Goal: Task Accomplishment & Management: Manage account settings

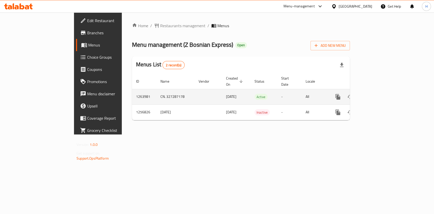
click at [377, 94] on icon "enhanced table" at bounding box center [374, 97] width 6 height 6
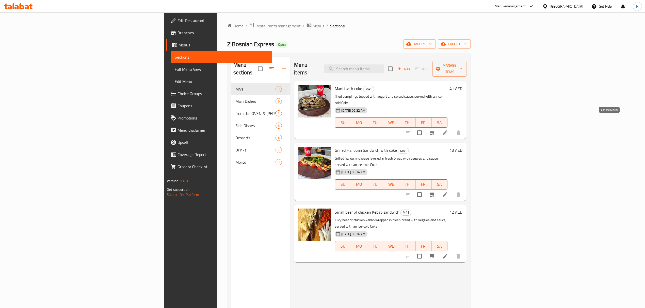
click at [433, 130] on icon at bounding box center [445, 133] width 6 height 6
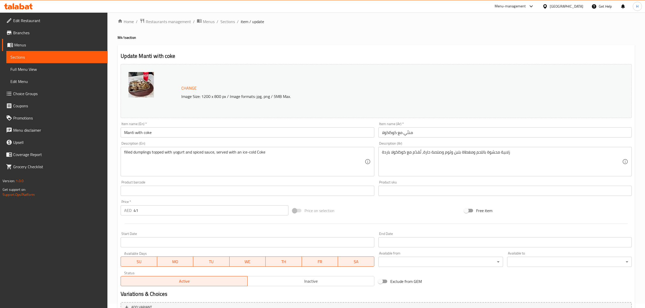
scroll to position [34, 0]
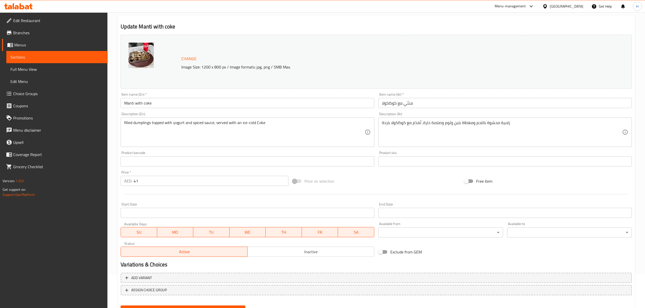
click at [195, 181] on input "41" at bounding box center [211, 181] width 155 height 10
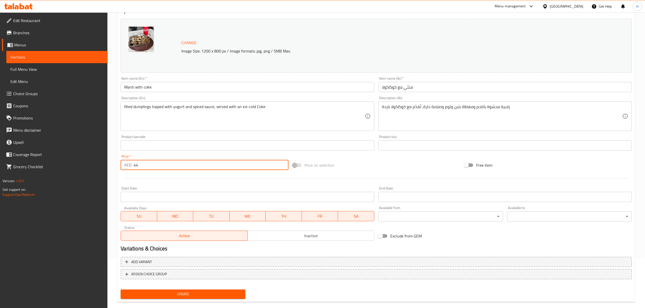
scroll to position [57, 0]
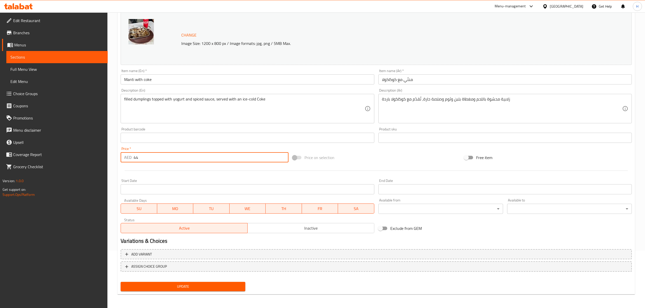
type input "44"
click at [224, 214] on button "Update" at bounding box center [183, 286] width 125 height 9
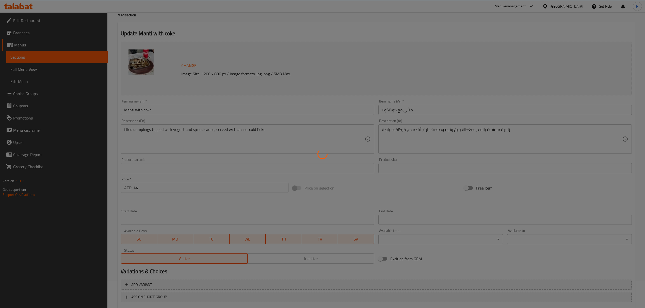
scroll to position [0, 0]
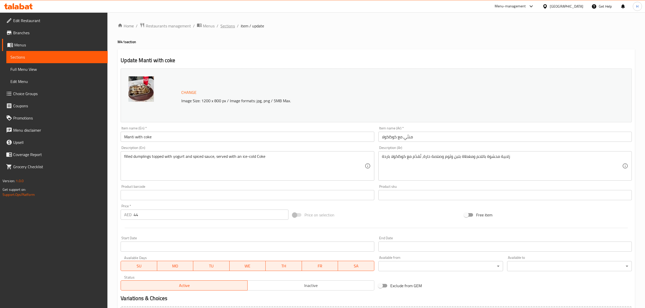
click at [223, 29] on span "Sections" at bounding box center [227, 26] width 14 height 6
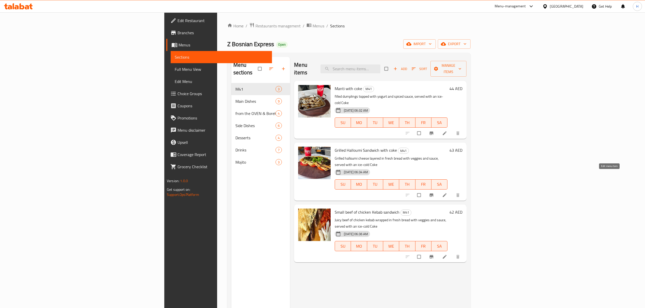
click at [447, 193] on icon at bounding box center [445, 195] width 4 height 4
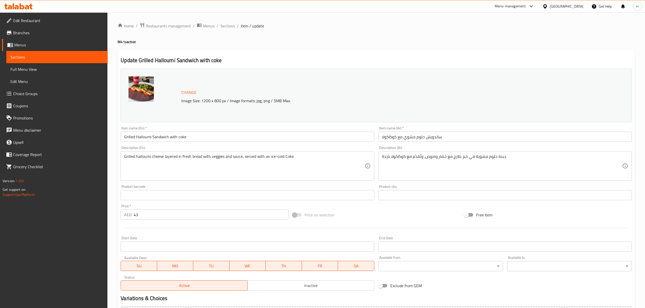
click at [210, 216] on input "43" at bounding box center [211, 215] width 155 height 10
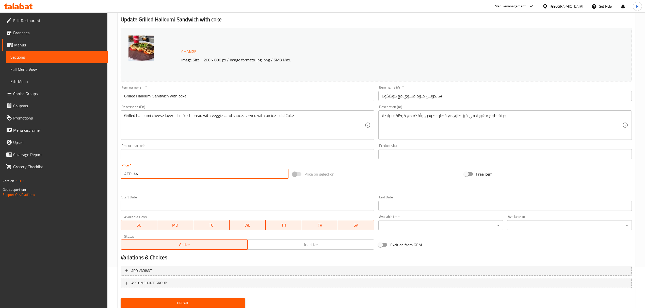
scroll to position [57, 0]
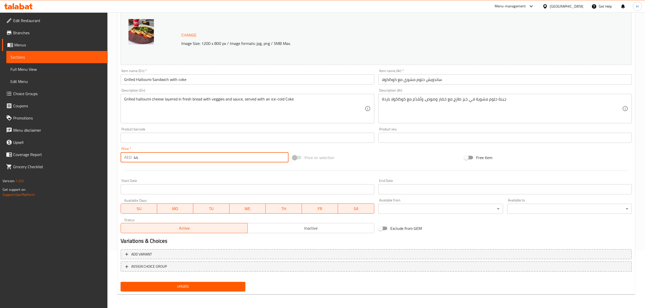
type input "44"
click at [215, 288] on span "Update" at bounding box center [183, 287] width 117 height 6
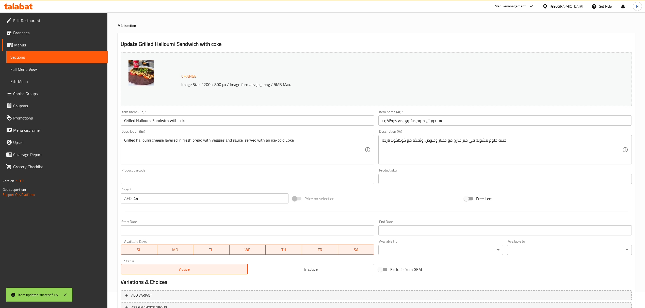
scroll to position [0, 0]
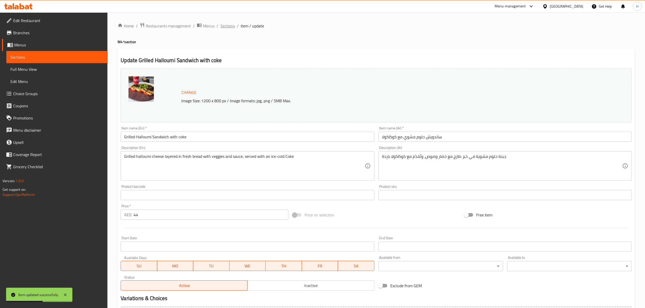
click at [223, 29] on span "Sections" at bounding box center [227, 26] width 14 height 6
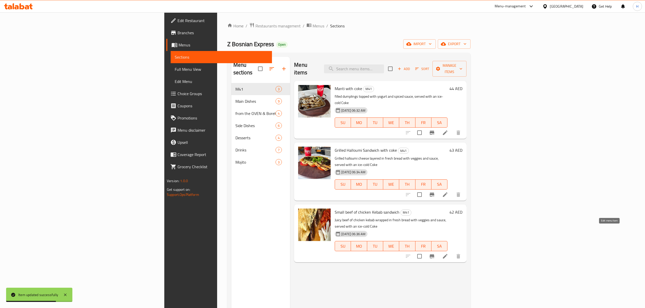
click at [448, 253] on icon at bounding box center [445, 256] width 6 height 6
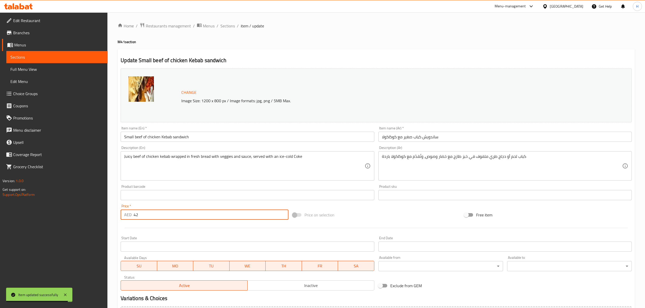
click at [211, 215] on input "42" at bounding box center [211, 215] width 155 height 10
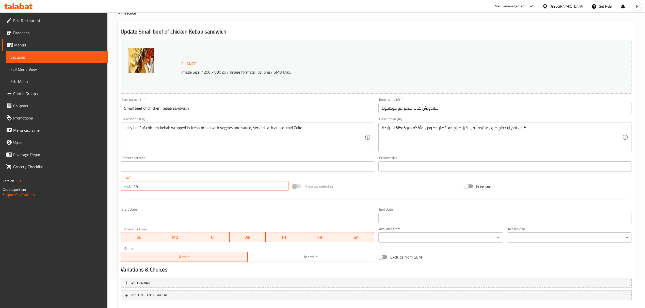
scroll to position [57, 0]
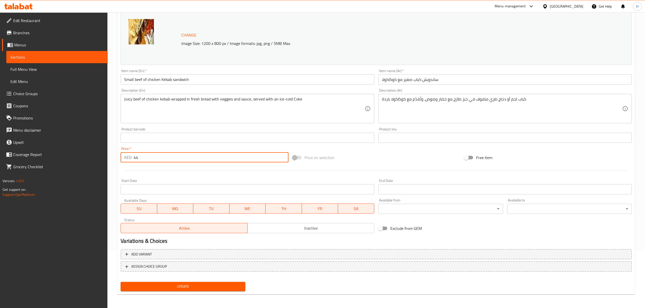
type input "44"
click at [177, 282] on button "Update" at bounding box center [183, 286] width 125 height 9
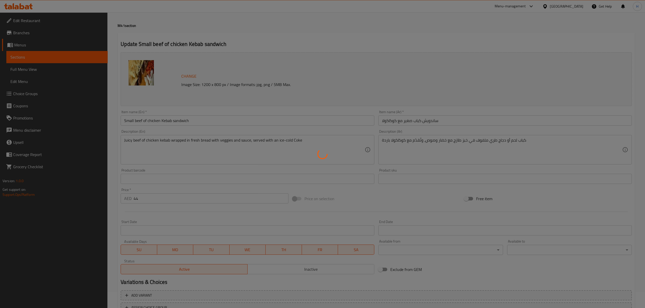
scroll to position [0, 0]
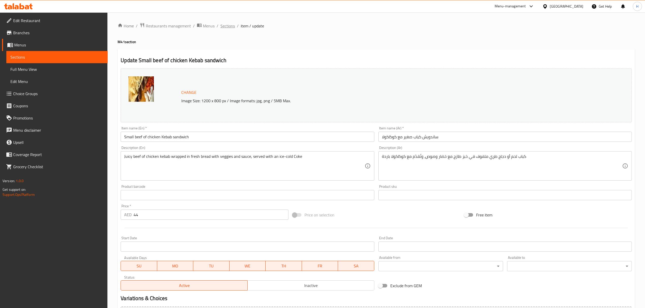
click at [225, 28] on span "Sections" at bounding box center [227, 26] width 14 height 6
